Goal: Navigation & Orientation: Find specific page/section

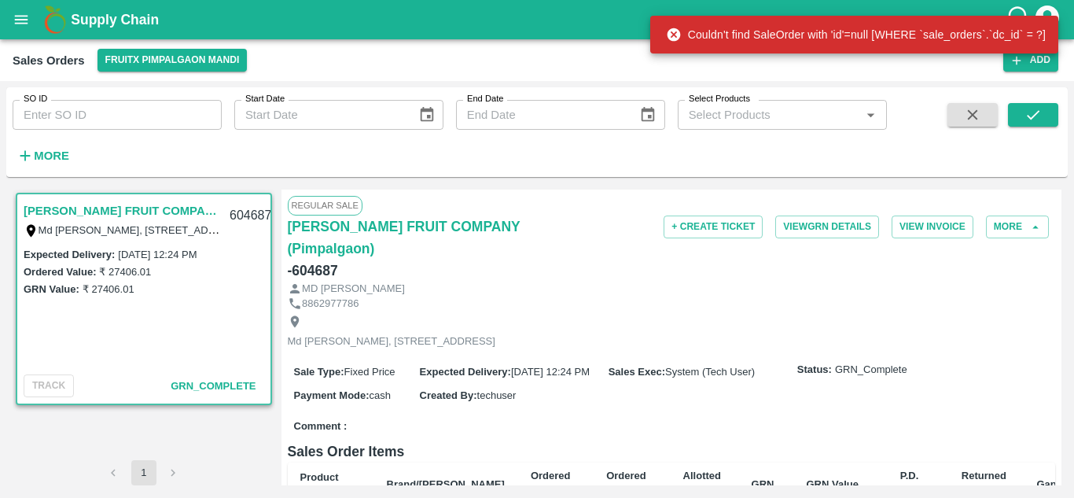
click at [13, 22] on icon "open drawer" at bounding box center [21, 19] width 17 height 17
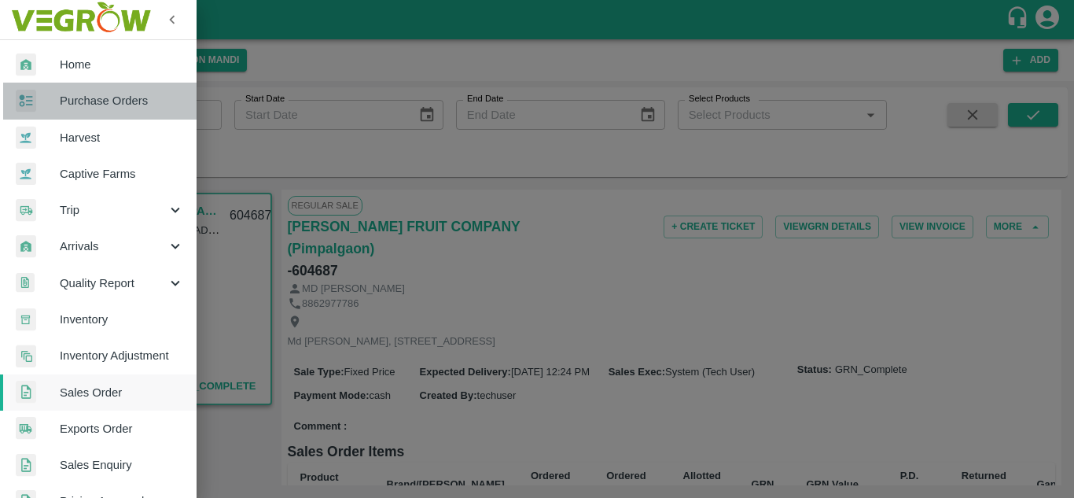
click at [101, 108] on span "Purchase Orders" at bounding box center [122, 100] width 124 height 17
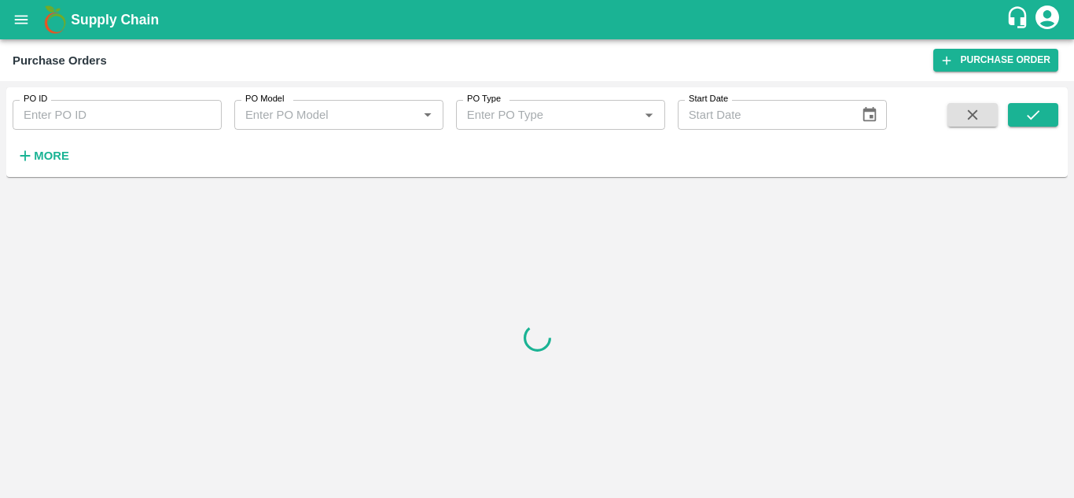
click at [44, 149] on h6 "More" at bounding box center [51, 156] width 35 height 20
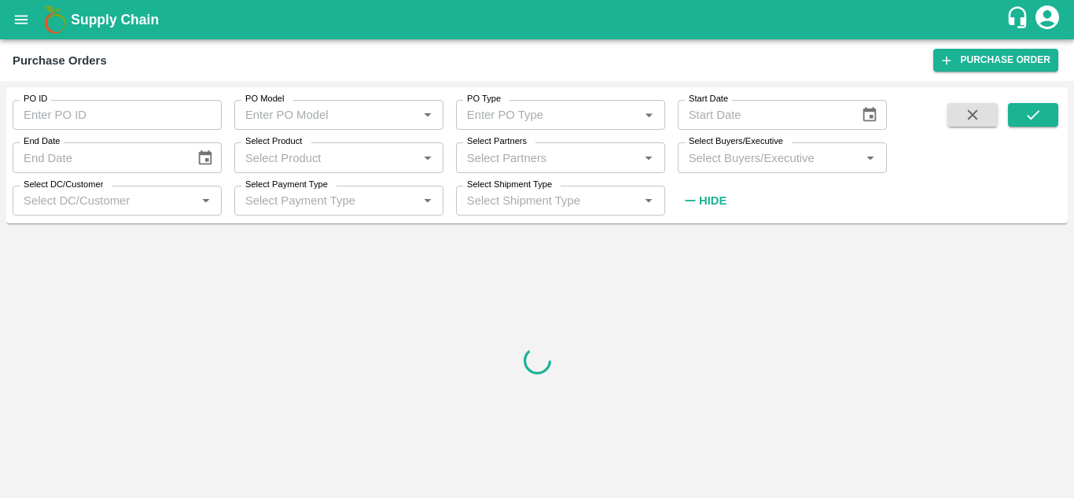
click at [27, 9] on button "open drawer" at bounding box center [21, 20] width 36 height 36
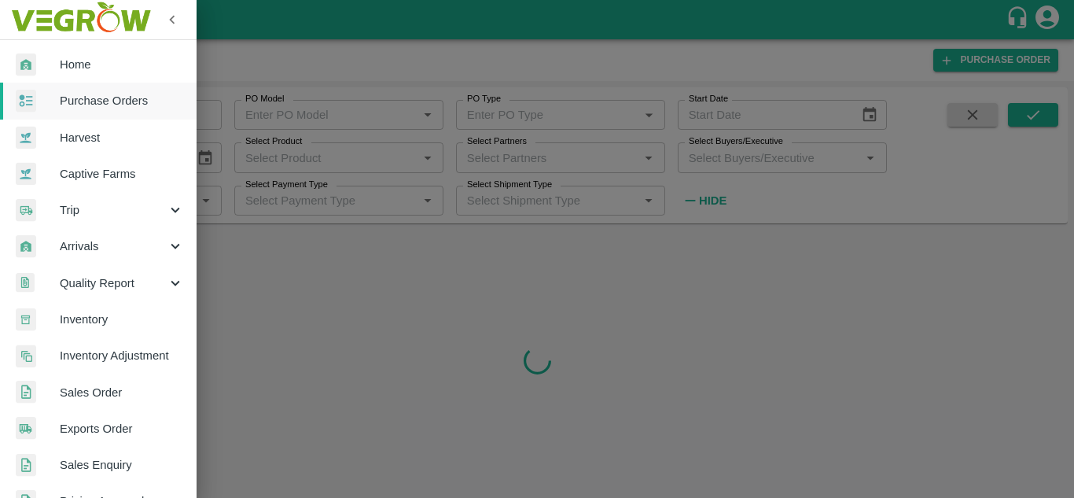
click at [92, 60] on span "Home" at bounding box center [122, 64] width 124 height 17
